Goal: Task Accomplishment & Management: Manage account settings

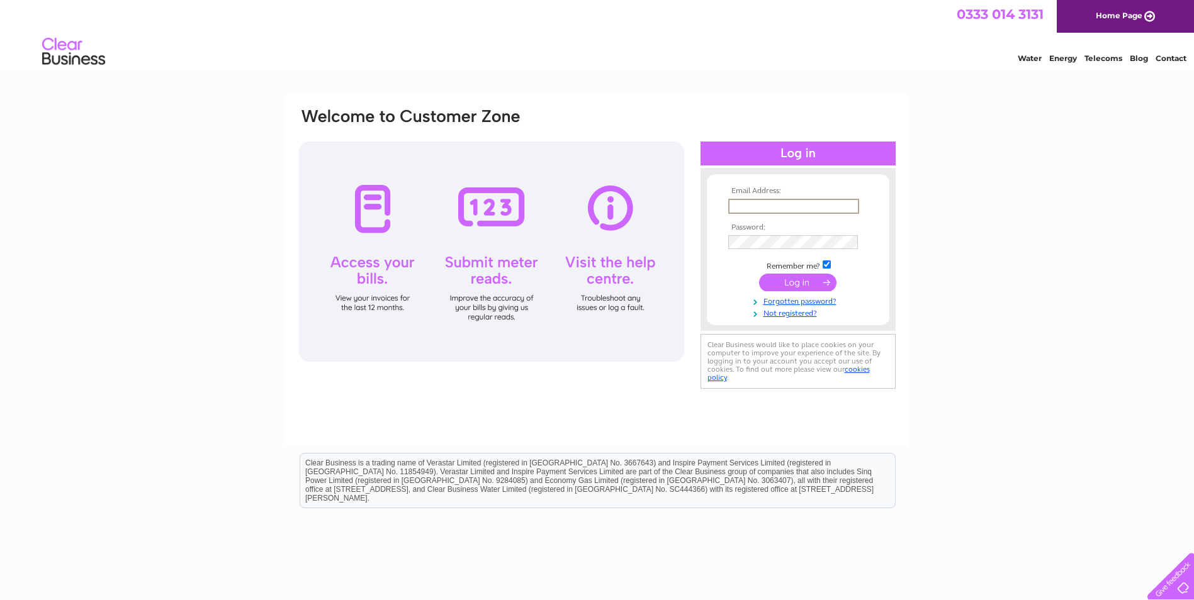
click at [742, 206] on input "text" at bounding box center [793, 206] width 131 height 15
type input "barneyboy48@yahoo.co.uk"
click at [794, 281] on input "submit" at bounding box center [797, 281] width 77 height 18
click at [794, 301] on link "Forgotten password?" at bounding box center [799, 299] width 143 height 12
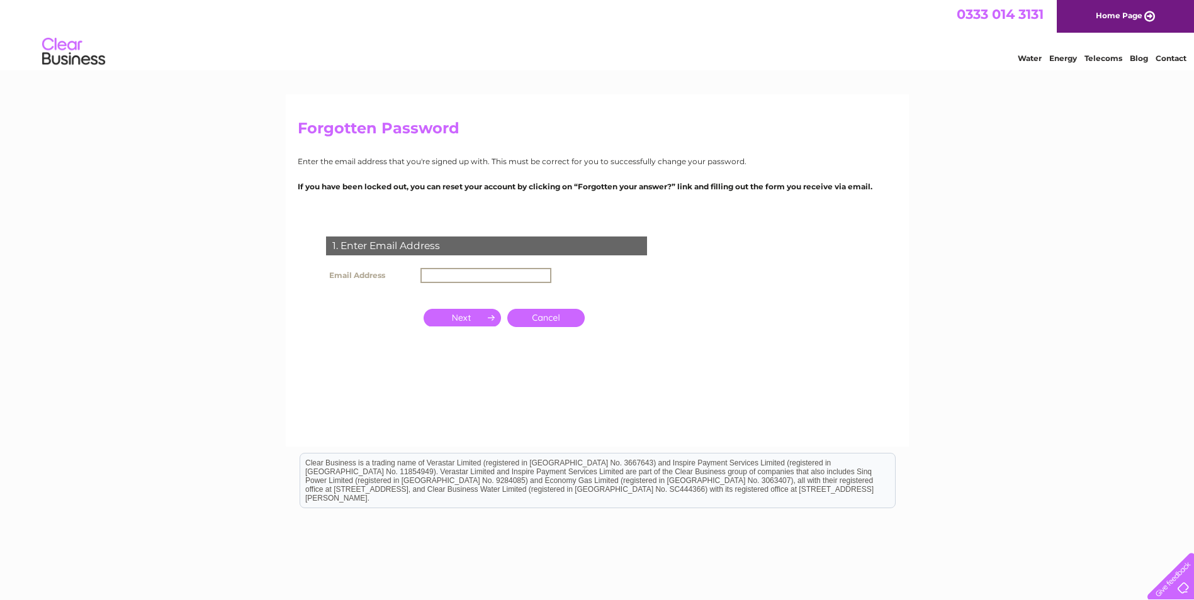
click at [434, 274] on input "text" at bounding box center [485, 275] width 131 height 15
type input "barneyboy48@yahoo.co.uk"
click at [460, 318] on input "button" at bounding box center [462, 317] width 77 height 18
